Goal: Task Accomplishment & Management: Use online tool/utility

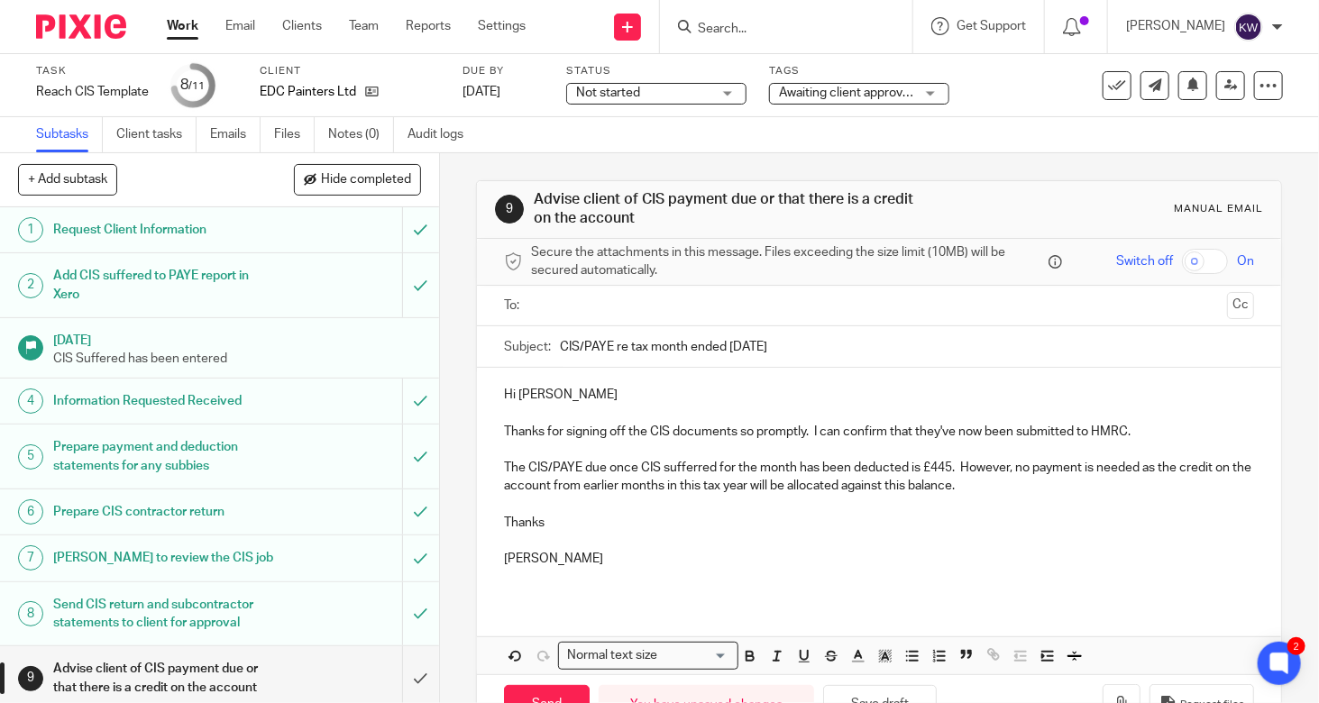
scroll to position [54, 0]
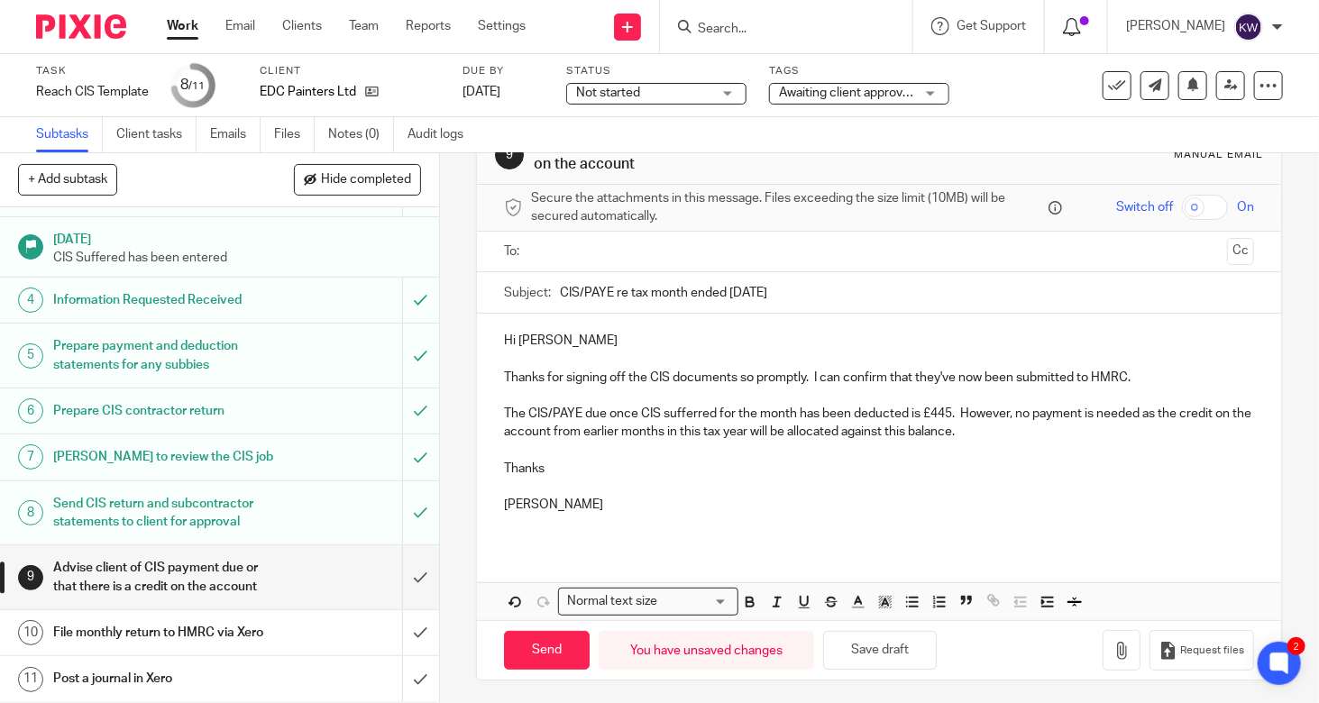
click at [1081, 26] on icon at bounding box center [1072, 27] width 18 height 18
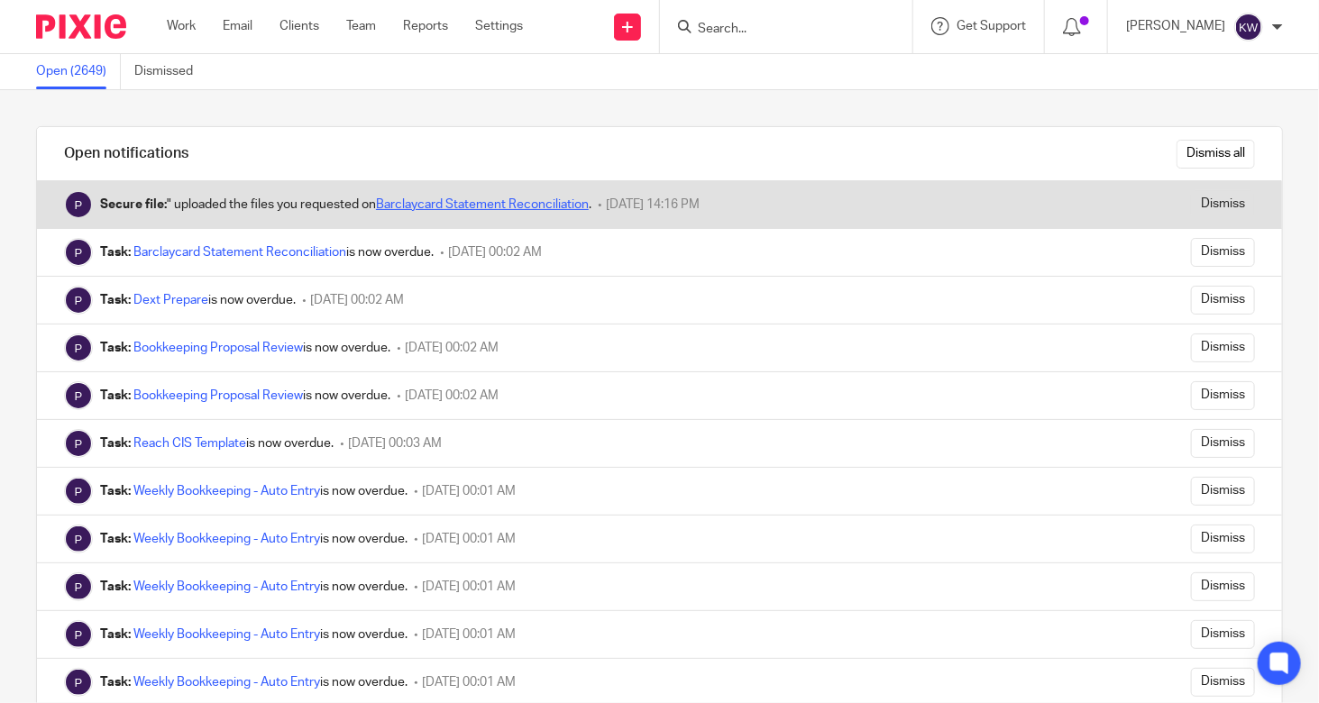
click at [447, 199] on link "Barclaycard Statement Reconciliation" at bounding box center [482, 204] width 213 height 13
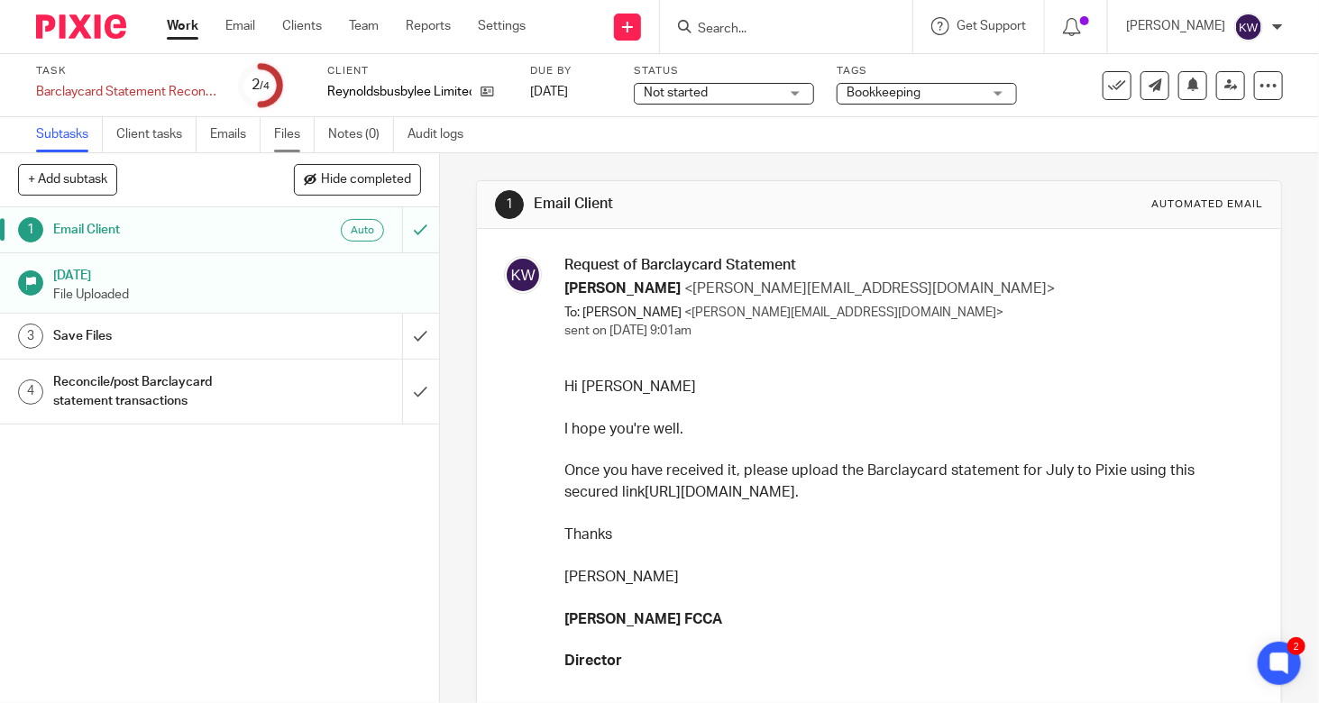
click at [285, 134] on link "Files" at bounding box center [294, 134] width 41 height 35
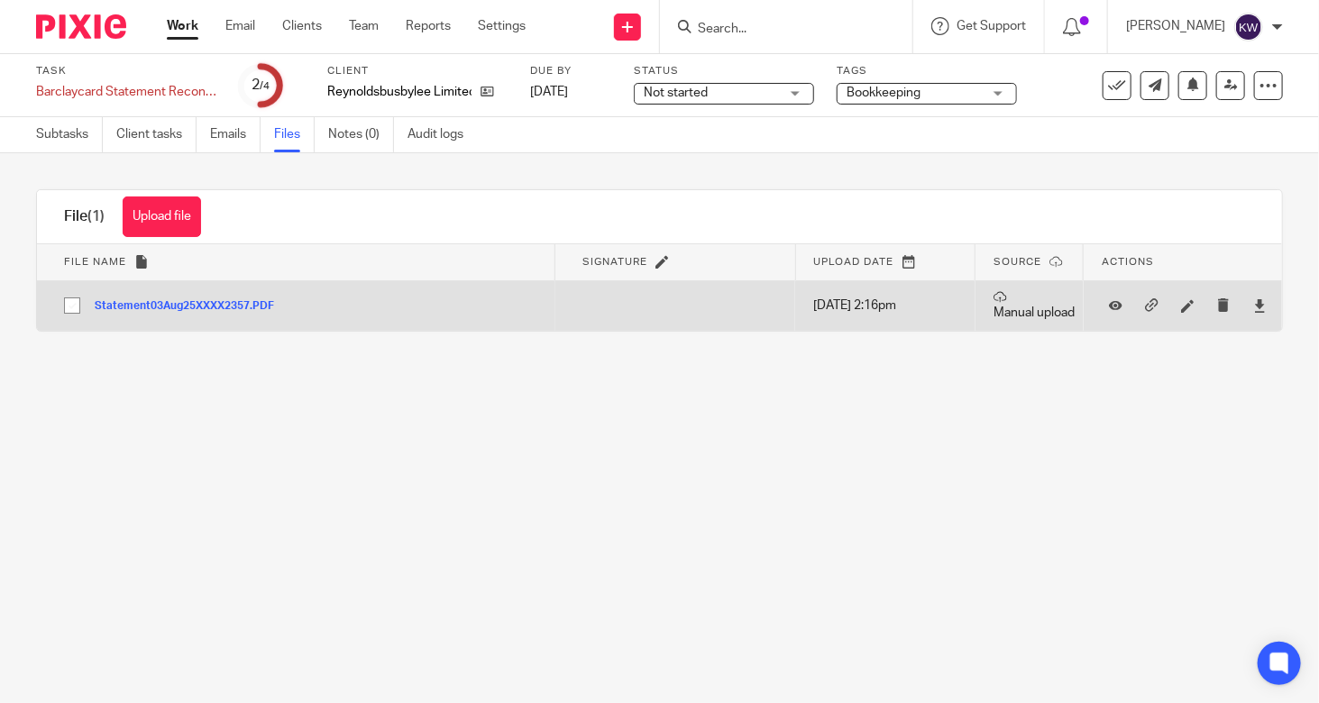
click at [243, 306] on button "Statement03Aug25XXXX2357.PDF" at bounding box center [191, 306] width 193 height 13
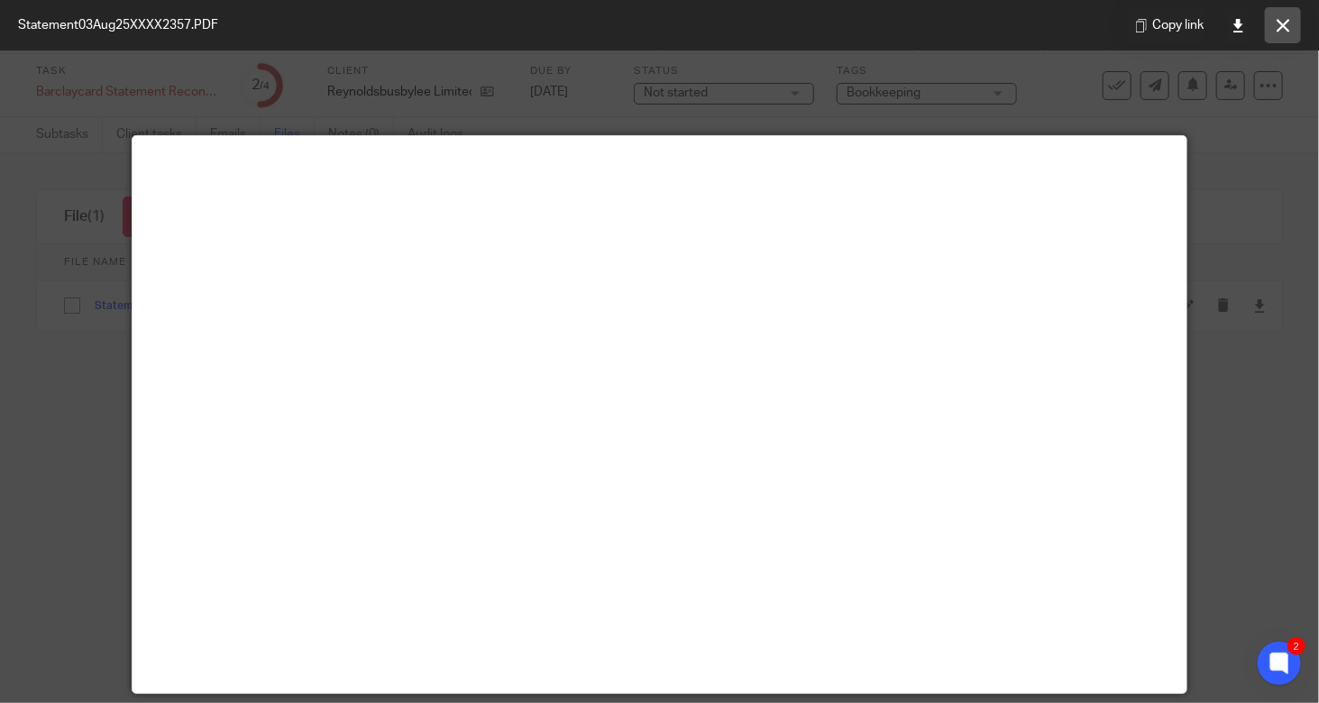
click at [1281, 23] on icon at bounding box center [1284, 26] width 14 height 14
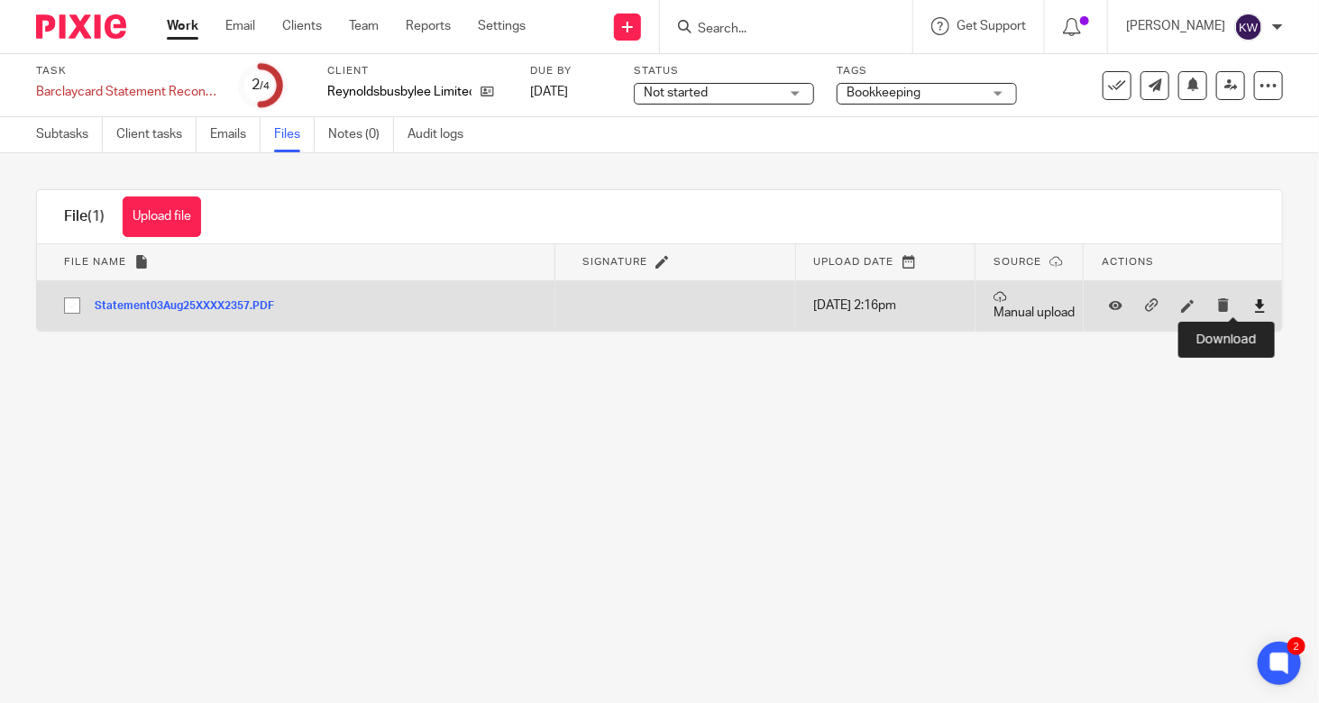
click at [1253, 301] on icon at bounding box center [1260, 306] width 14 height 14
